Goal: Transaction & Acquisition: Purchase product/service

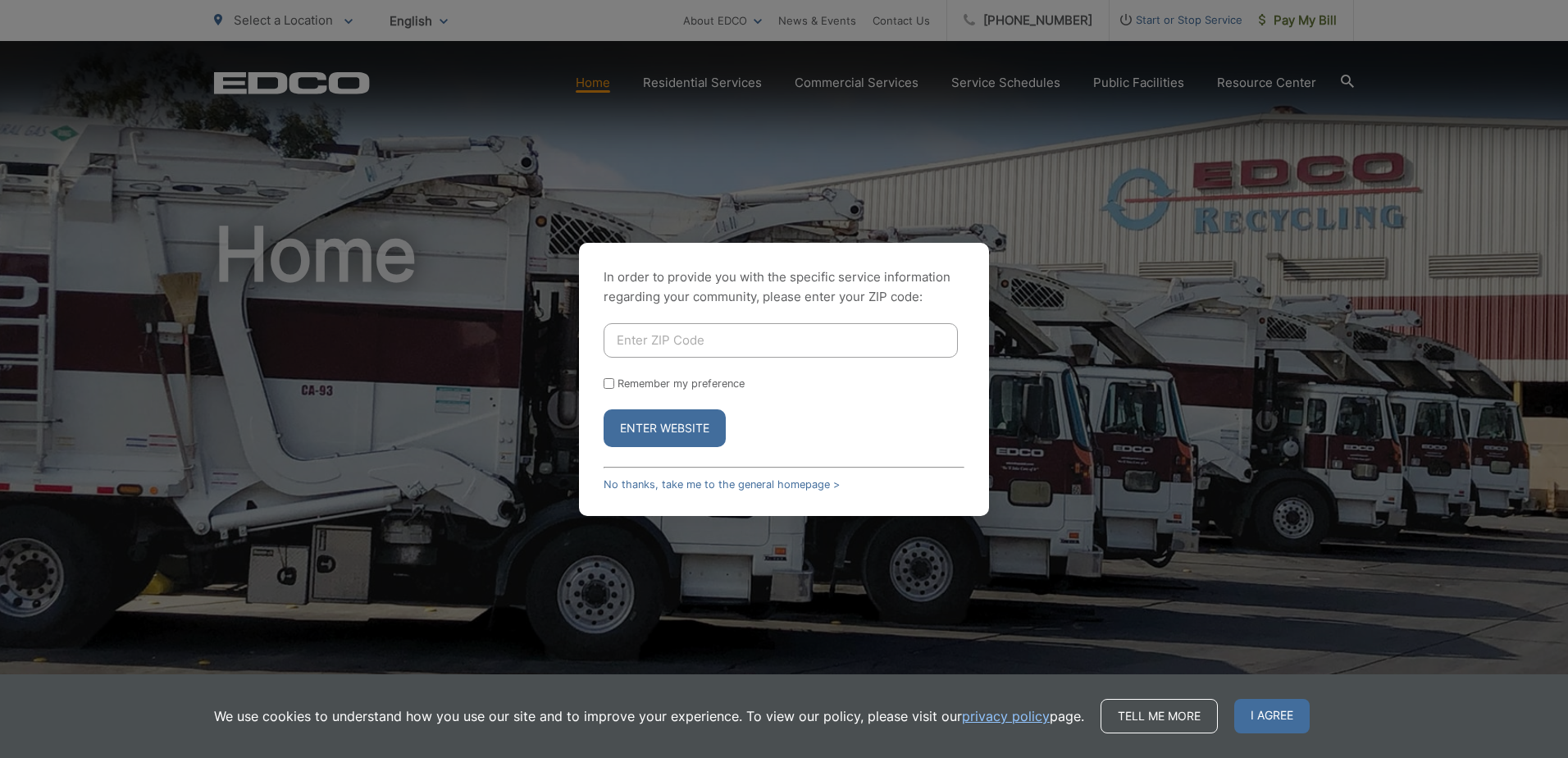
click at [679, 336] on input "Enter ZIP Code" at bounding box center [781, 340] width 355 height 34
type input "92081"
click at [676, 429] on button "Enter Website" at bounding box center [664, 428] width 122 height 38
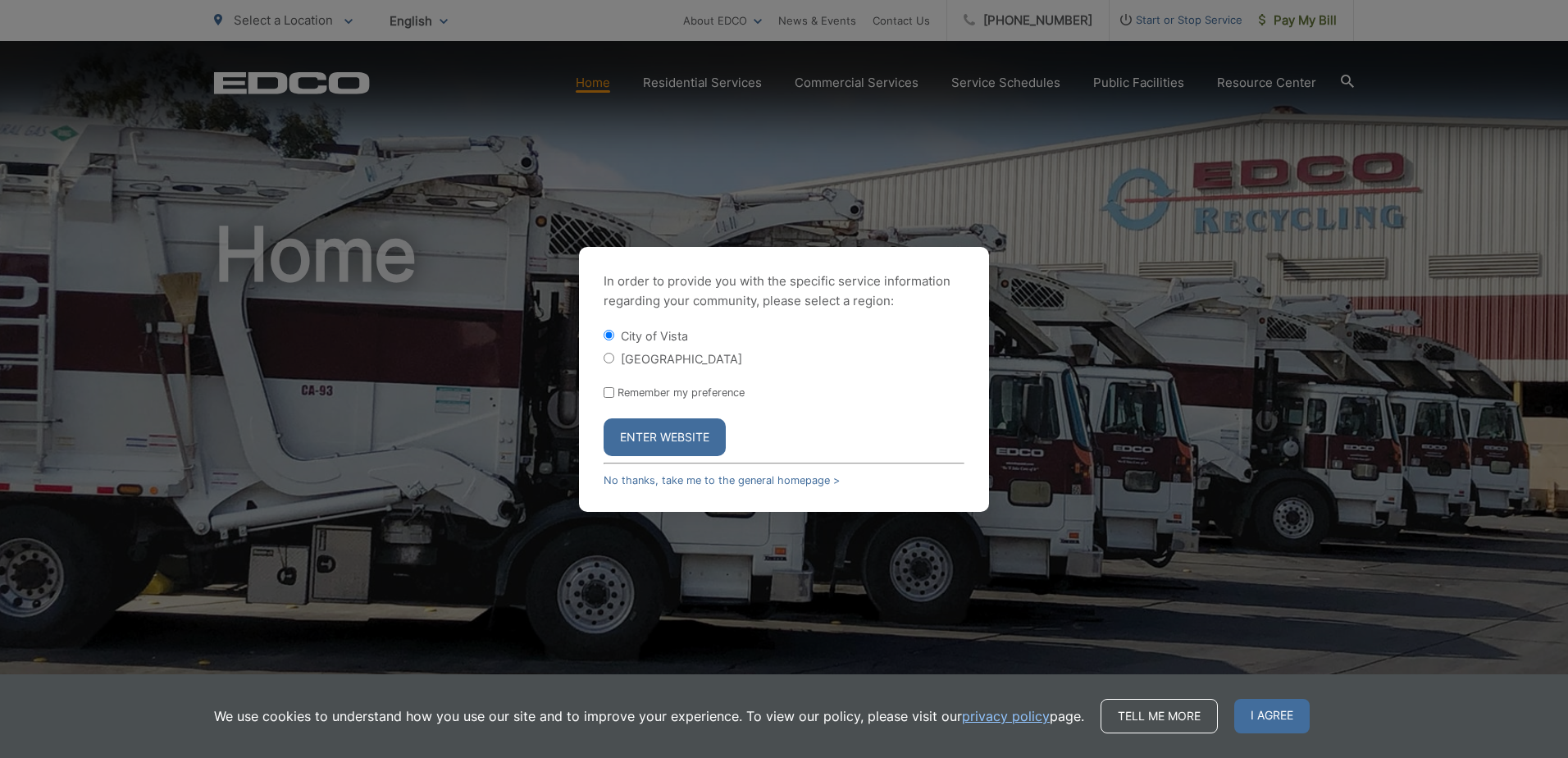
click at [656, 437] on button "Enter Website" at bounding box center [664, 437] width 122 height 38
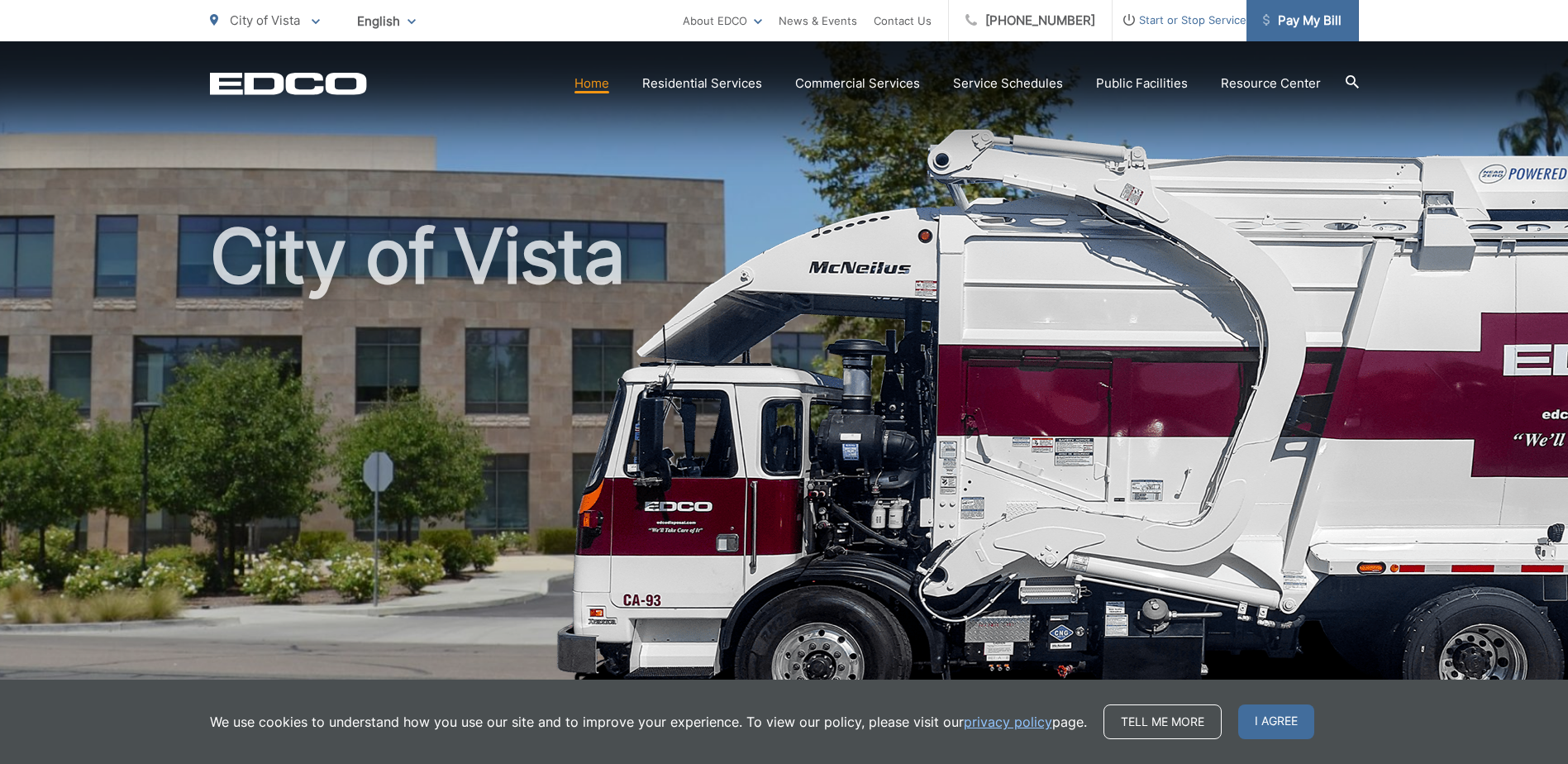
click at [1284, 17] on span "Pay My Bill" at bounding box center [1302, 21] width 79 height 20
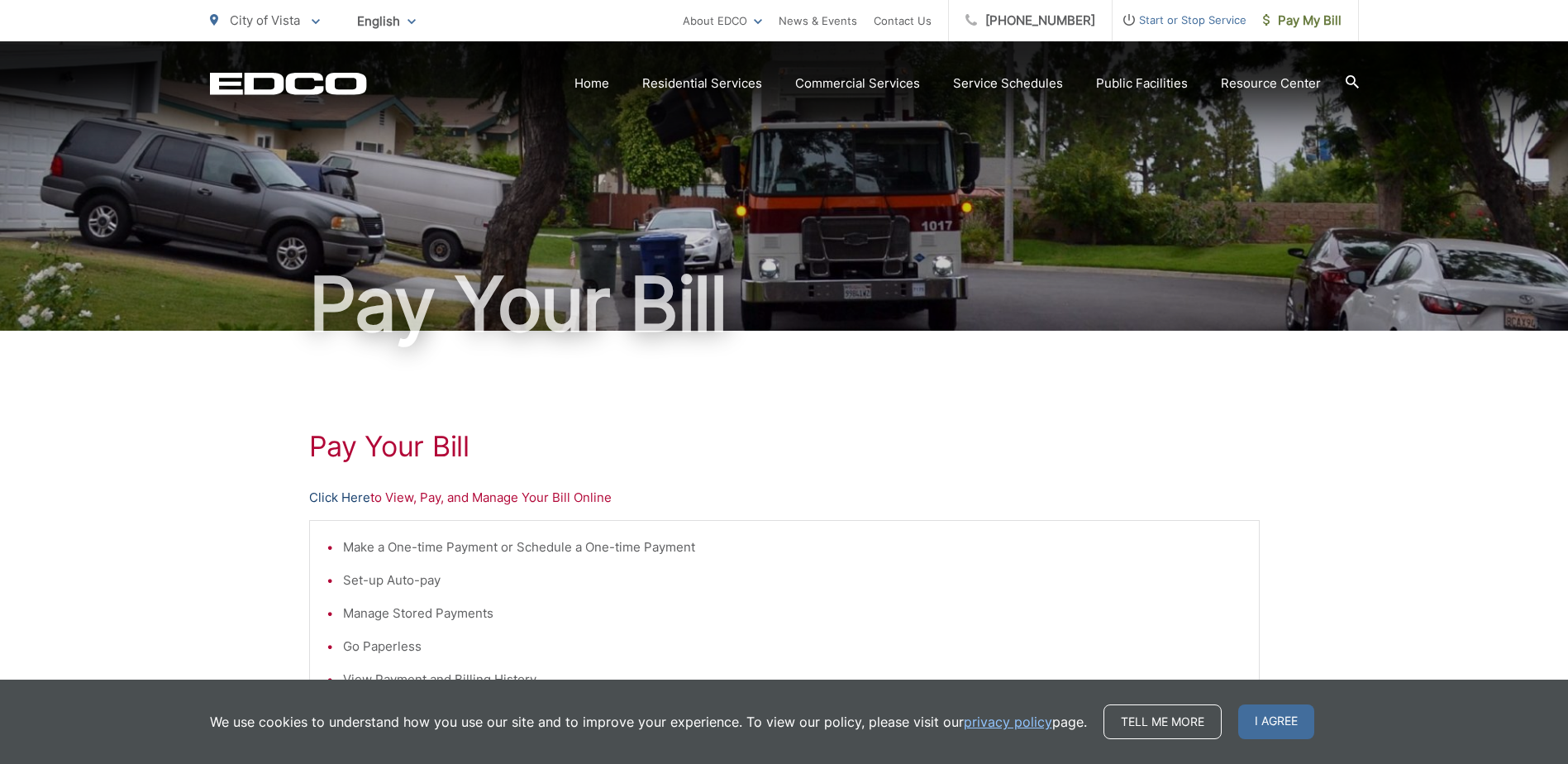
click at [326, 498] on link "Click Here" at bounding box center [339, 498] width 61 height 20
